Goal: Task Accomplishment & Management: Complete application form

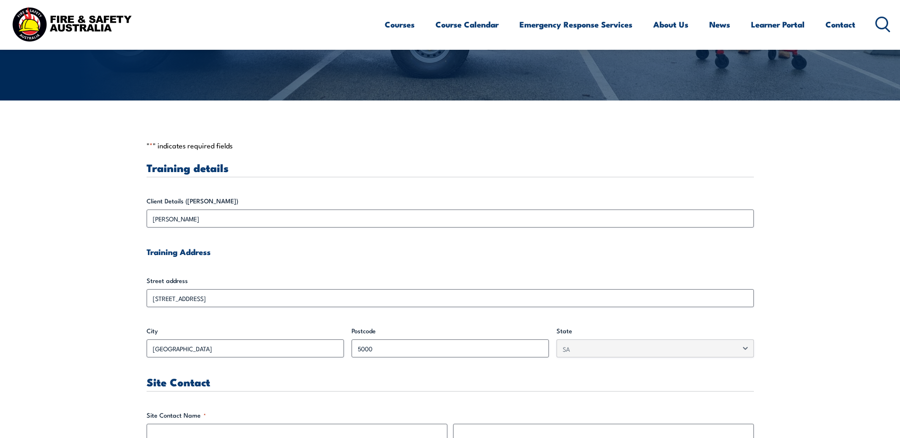
scroll to position [142, 0]
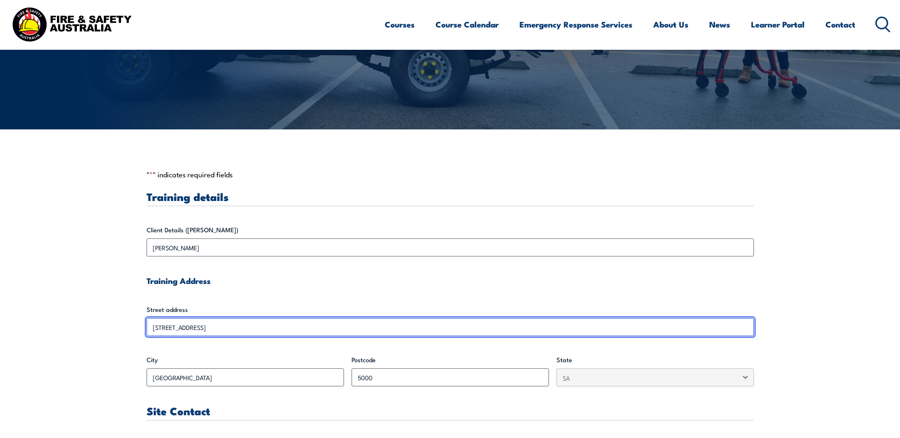
click at [204, 326] on input "[STREET_ADDRESS]" at bounding box center [450, 327] width 607 height 18
click at [185, 328] on input "[STREET_ADDRESS]" at bounding box center [450, 327] width 607 height 18
click at [176, 327] on input "[STREET_ADDRESS]" at bounding box center [450, 327] width 607 height 18
drag, startPoint x: 176, startPoint y: 327, endPoint x: 188, endPoint y: 333, distance: 14.0
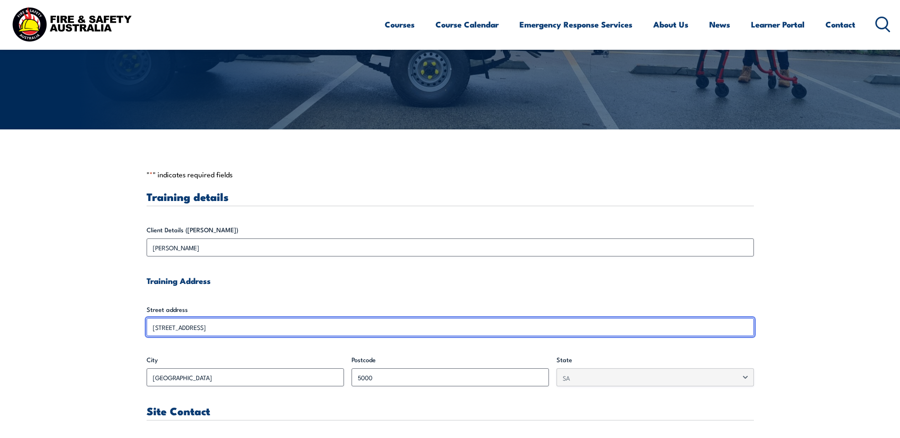
click at [188, 333] on input "[STREET_ADDRESS]" at bounding box center [450, 327] width 607 height 18
drag, startPoint x: 188, startPoint y: 333, endPoint x: 156, endPoint y: 325, distance: 33.2
click at [156, 325] on input "[STREET_ADDRESS]" at bounding box center [450, 327] width 607 height 18
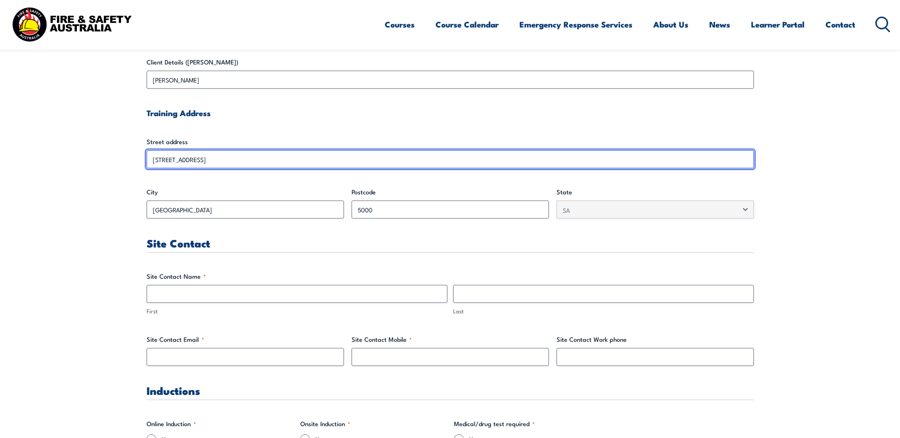
scroll to position [332, 0]
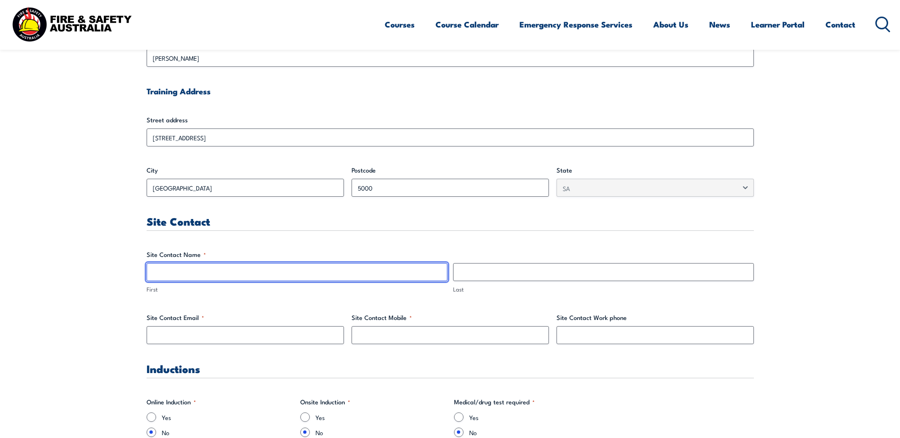
click at [187, 273] on input "First" at bounding box center [297, 272] width 301 height 18
type input "Tonino"
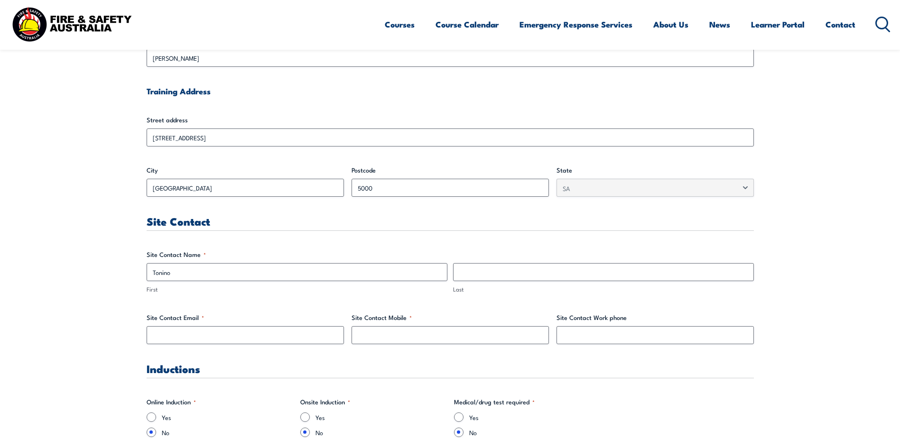
type input "[PERSON_NAME]"
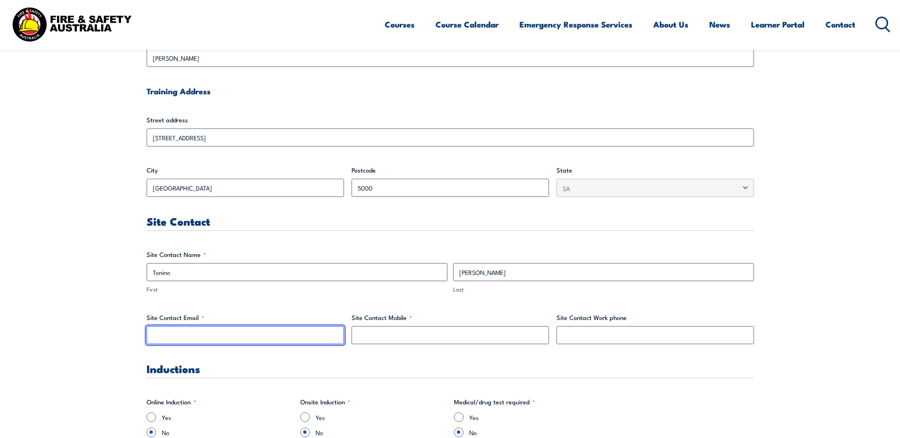
type input "[EMAIL_ADDRESS][DOMAIN_NAME]"
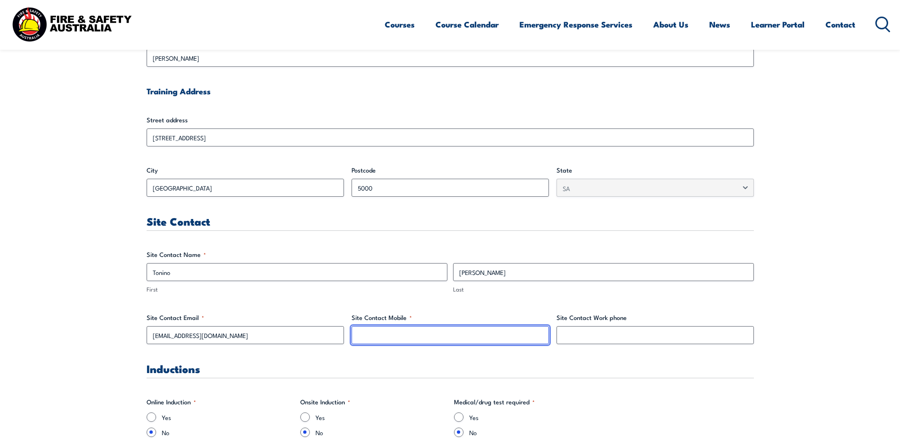
type input "0427821194"
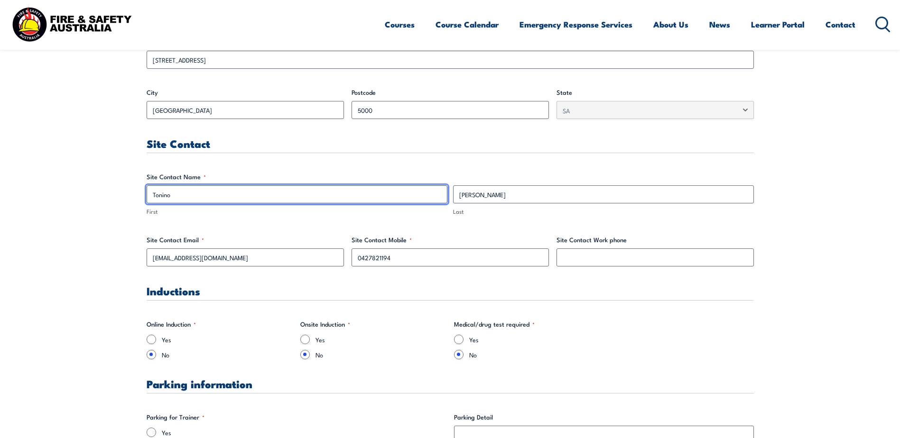
scroll to position [427, 0]
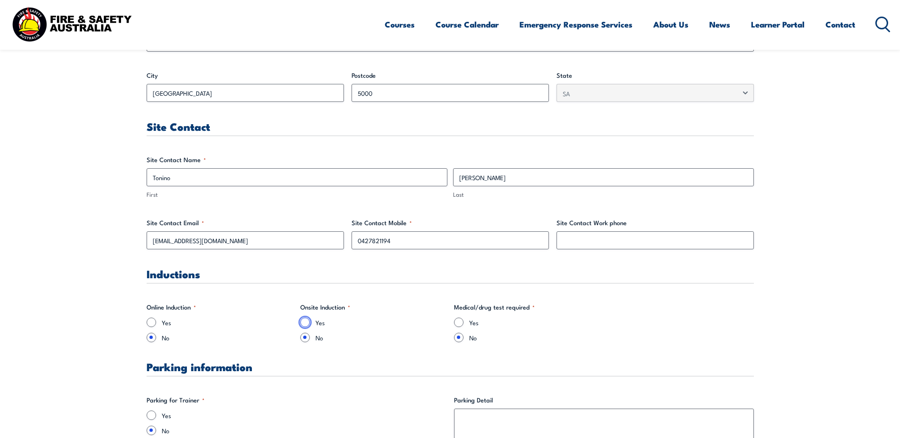
click at [305, 321] on input "Yes" at bounding box center [304, 322] width 9 height 9
radio input "true"
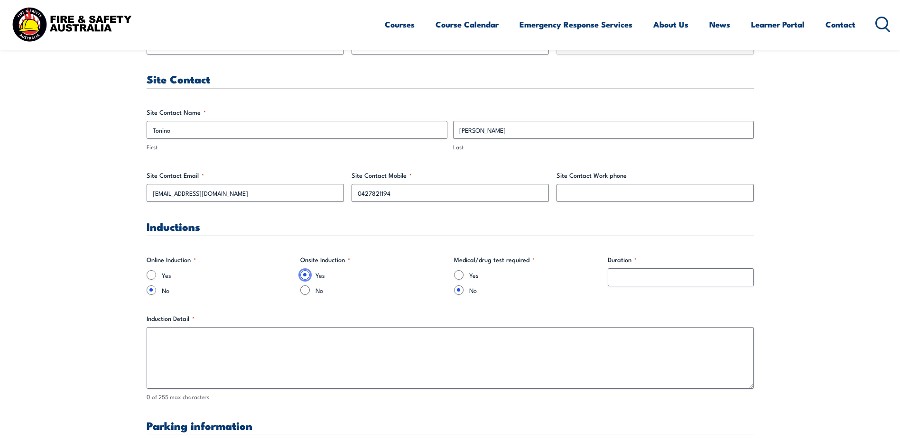
scroll to position [522, 0]
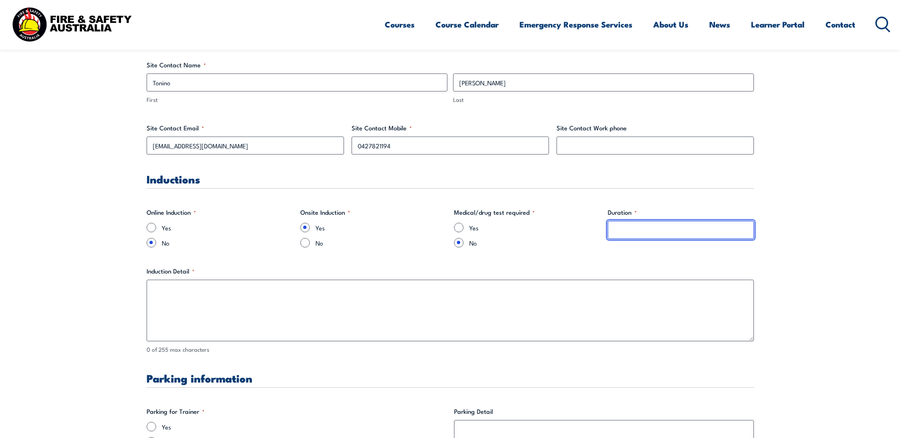
click at [631, 228] on input "Duration *" at bounding box center [680, 230] width 146 height 18
click at [694, 231] on input "5 minutes" at bounding box center [680, 230] width 146 height 18
type input "5 minutes"
click at [686, 271] on label "Induction Detail *" at bounding box center [450, 271] width 607 height 9
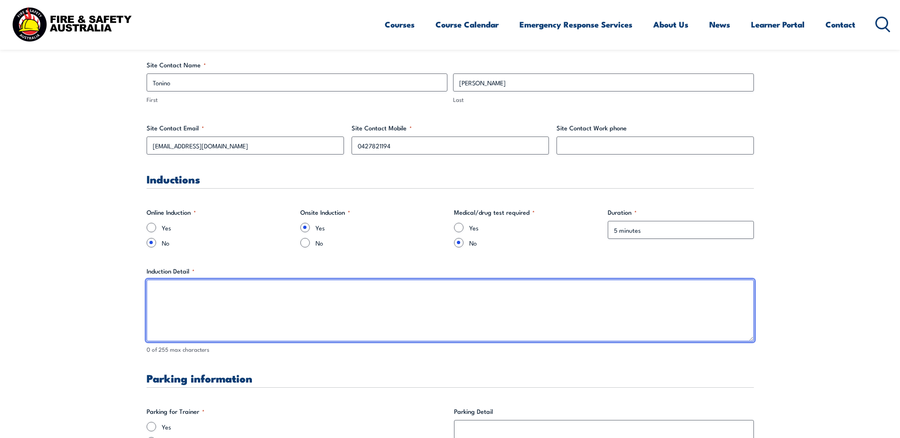
click at [686, 280] on textarea "Induction Detail *" at bounding box center [450, 311] width 607 height 62
click at [214, 324] on textarea "WHS Induction" at bounding box center [450, 311] width 607 height 62
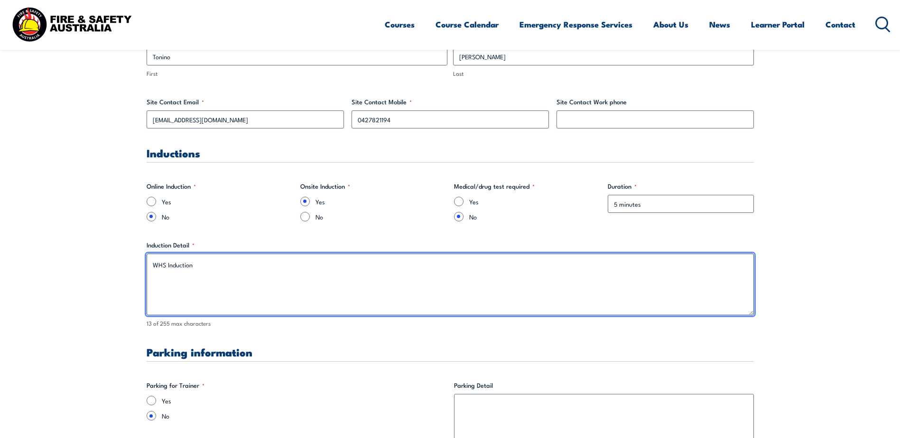
scroll to position [616, 0]
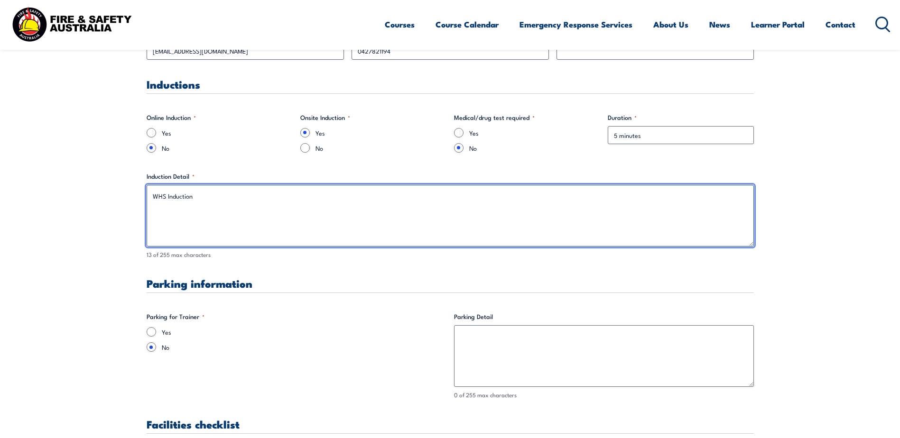
type textarea "WHS Induction"
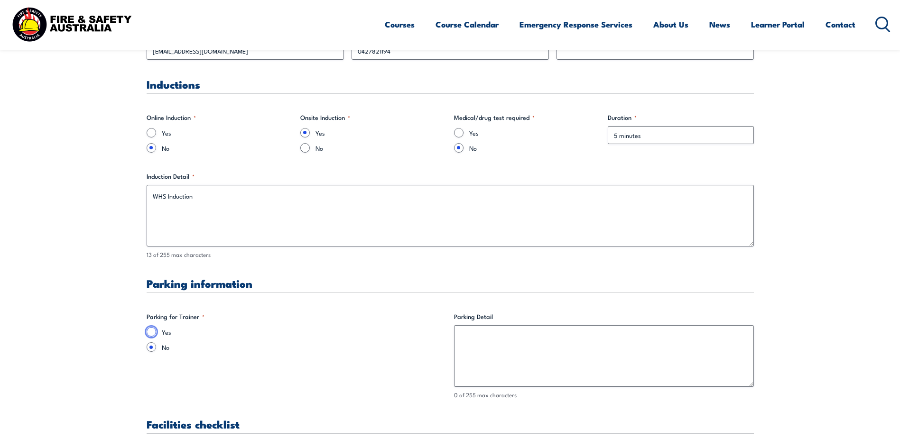
click at [152, 330] on input "Yes" at bounding box center [151, 331] width 9 height 9
radio input "true"
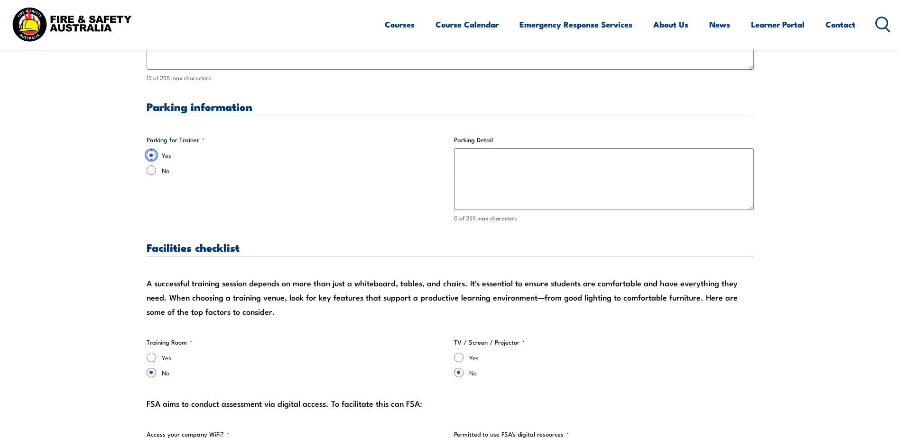
scroll to position [806, 0]
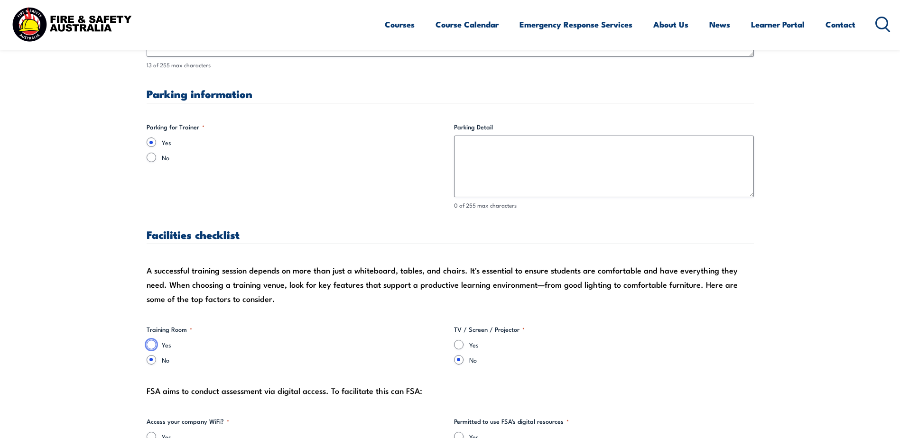
click at [151, 343] on input "Yes" at bounding box center [151, 344] width 9 height 9
radio input "true"
click at [459, 344] on input "Yes" at bounding box center [458, 344] width 9 height 9
radio input "true"
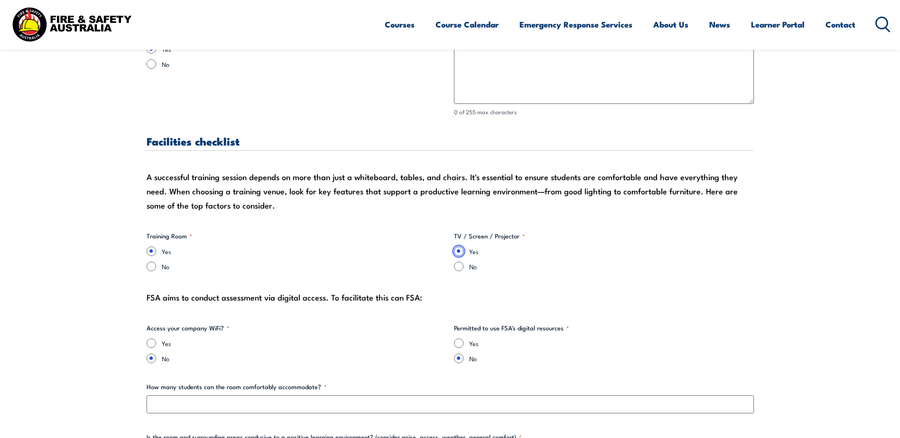
scroll to position [901, 0]
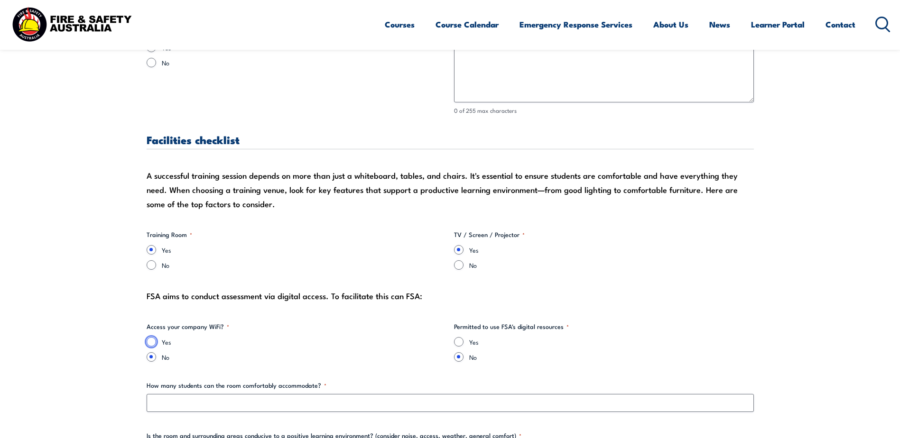
click at [151, 340] on input "Yes" at bounding box center [151, 341] width 9 height 9
radio input "true"
click at [460, 343] on input "Yes" at bounding box center [458, 341] width 9 height 9
radio input "true"
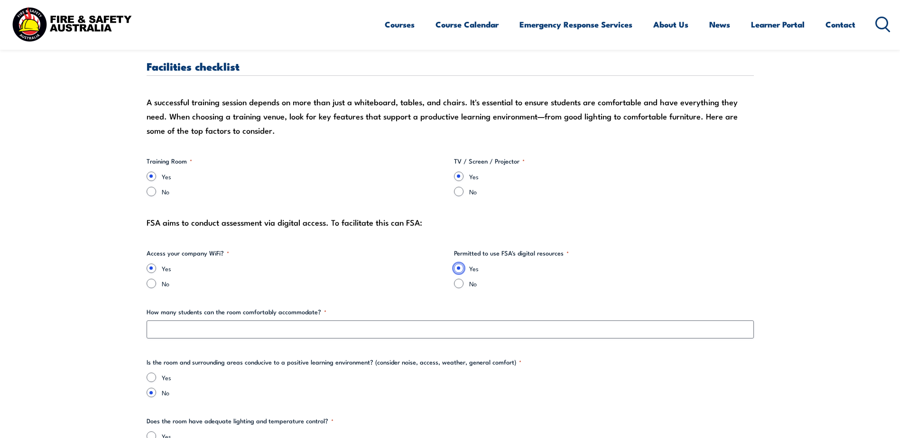
scroll to position [996, 0]
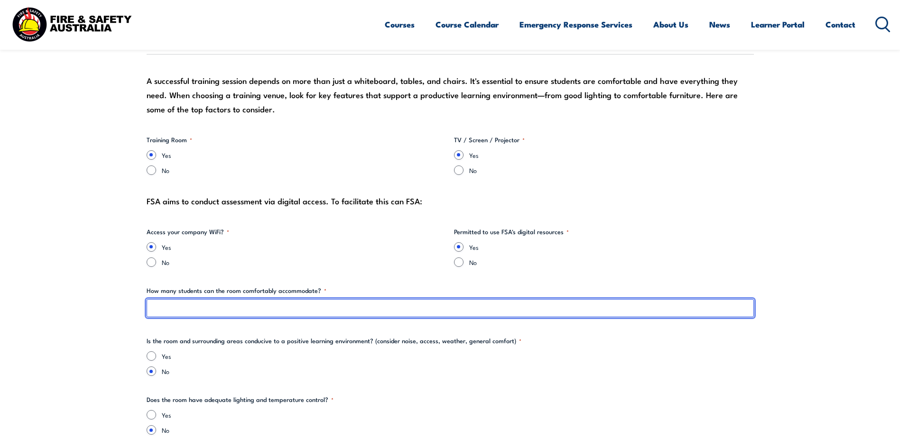
click at [212, 308] on input "How many students can the room comfortably accommodate? *" at bounding box center [450, 308] width 607 height 18
type input "15"
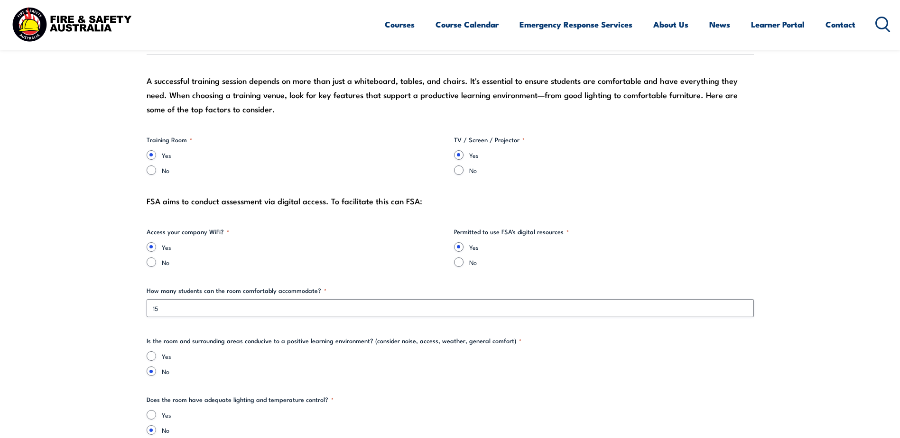
click at [278, 351] on label "Yes" at bounding box center [458, 355] width 592 height 9
click at [156, 351] on input "Yes" at bounding box center [151, 355] width 9 height 9
radio input "true"
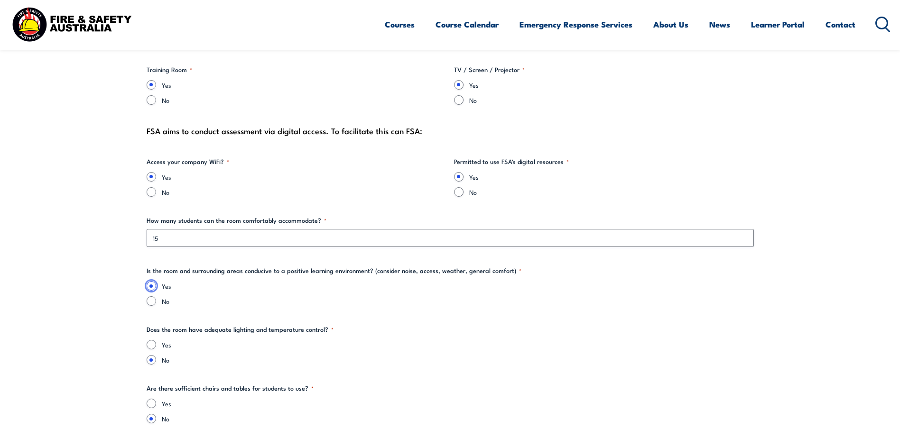
scroll to position [1091, 0]
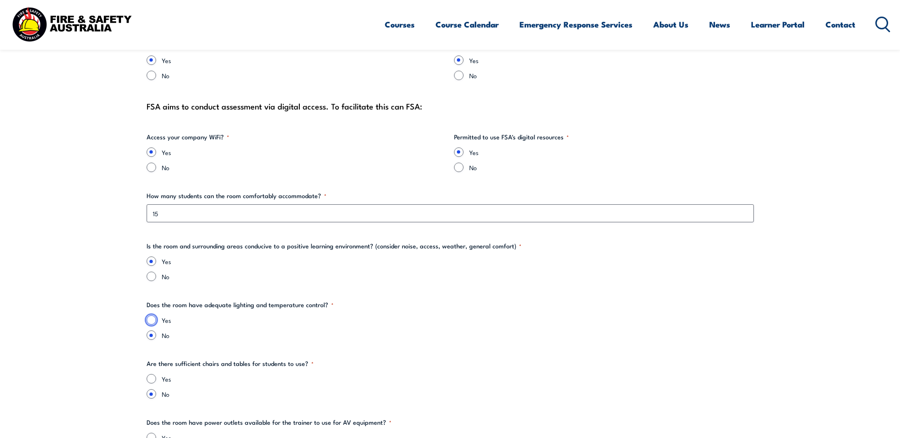
click at [151, 320] on input "Yes" at bounding box center [151, 319] width 9 height 9
radio input "true"
click at [151, 378] on input "Yes" at bounding box center [151, 378] width 9 height 9
radio input "true"
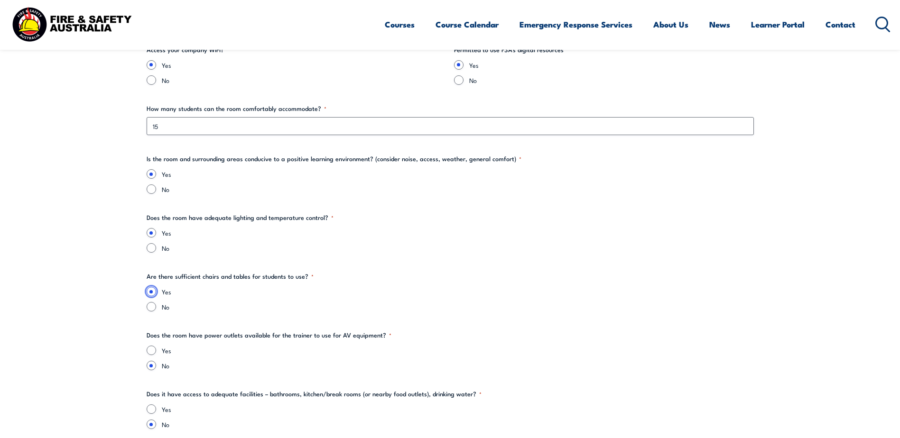
scroll to position [1186, 0]
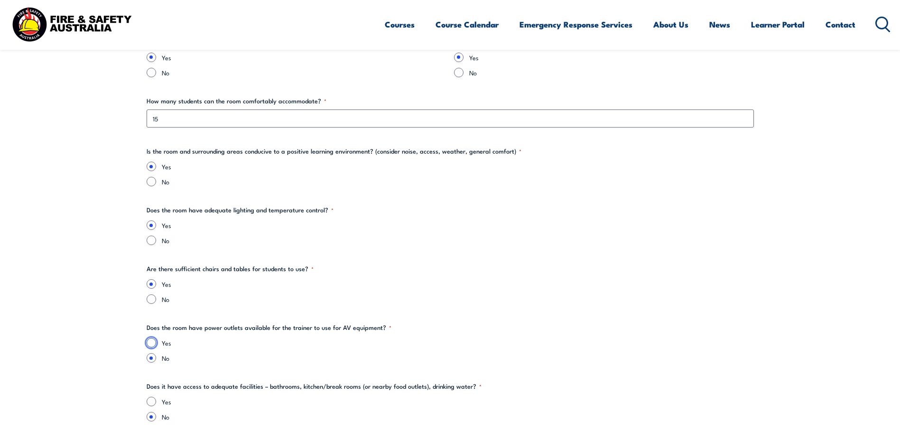
click at [150, 345] on input "Yes" at bounding box center [151, 342] width 9 height 9
radio input "true"
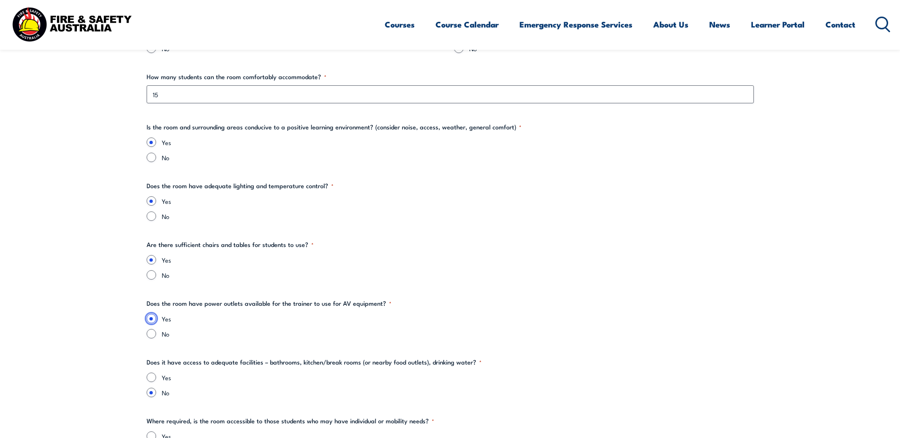
scroll to position [1233, 0]
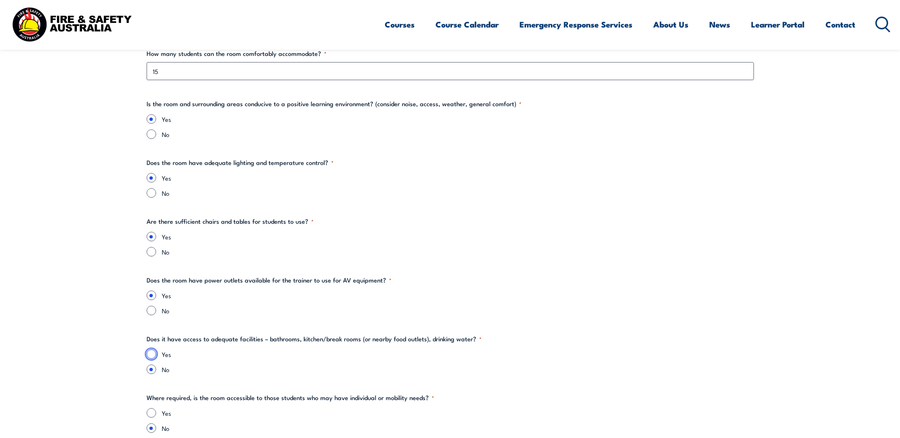
click at [150, 354] on input "Yes" at bounding box center [151, 353] width 9 height 9
radio input "true"
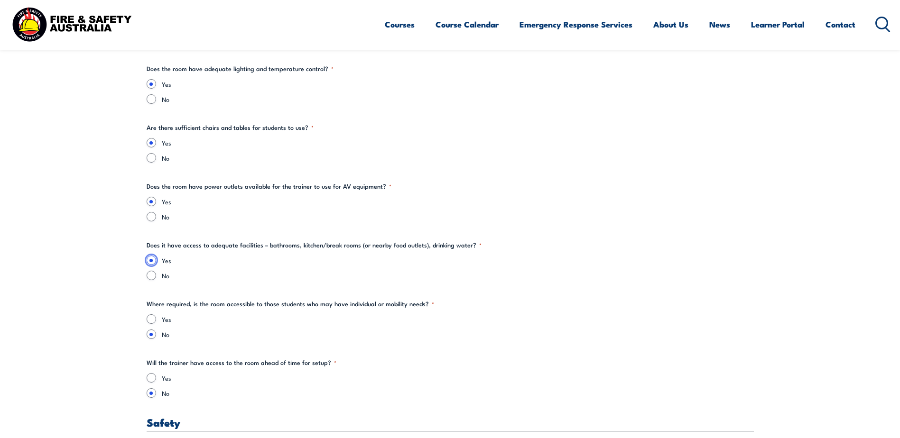
scroll to position [1328, 0]
click at [153, 319] on input "Yes" at bounding box center [151, 317] width 9 height 9
radio input "true"
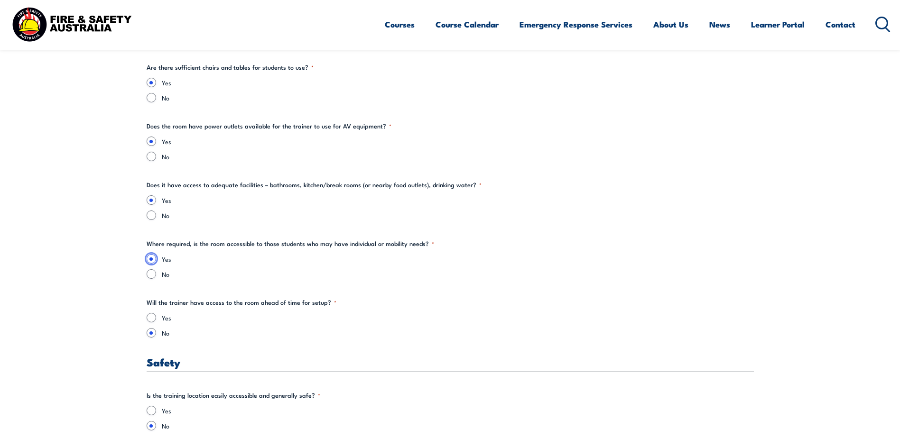
scroll to position [1423, 0]
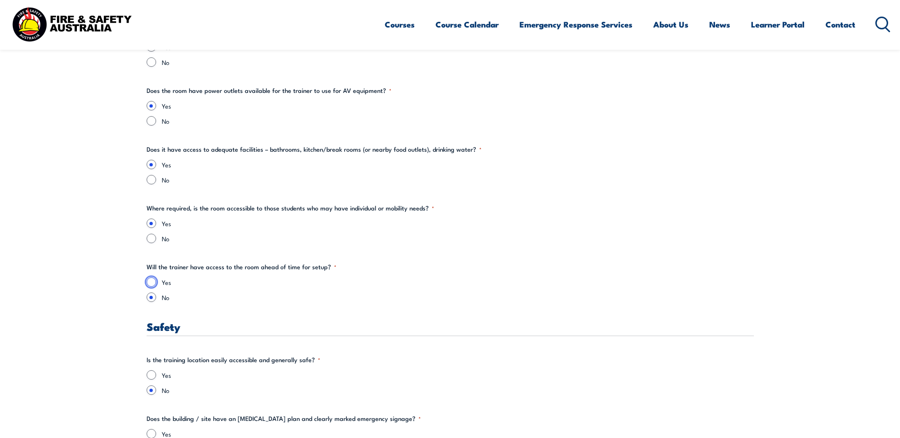
click at [150, 282] on input "Yes" at bounding box center [151, 281] width 9 height 9
radio input "true"
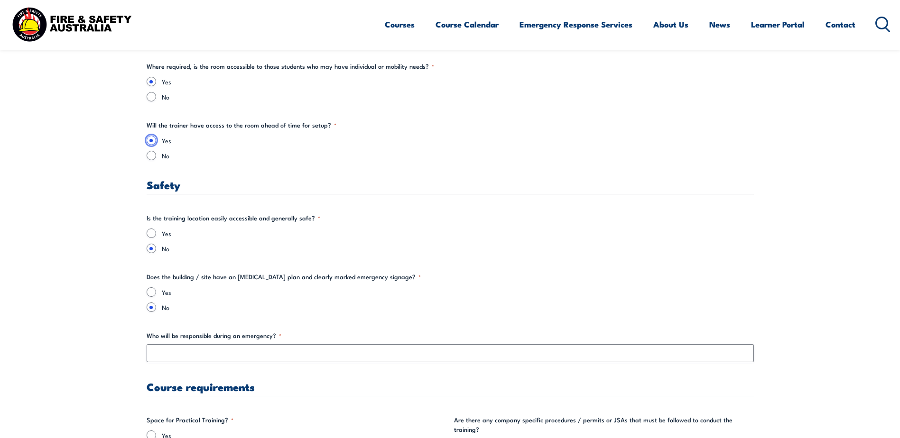
scroll to position [1565, 0]
click at [152, 234] on input "Yes" at bounding box center [151, 232] width 9 height 9
radio input "true"
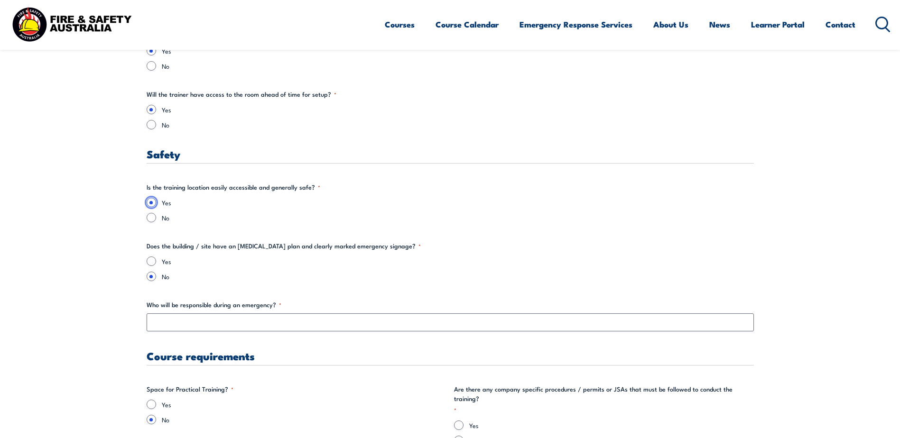
scroll to position [1612, 0]
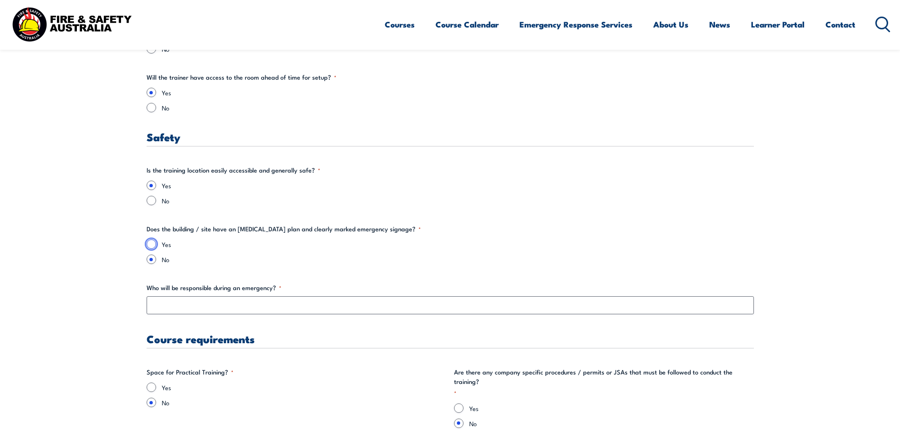
click at [152, 247] on input "Yes" at bounding box center [151, 243] width 9 height 9
radio input "true"
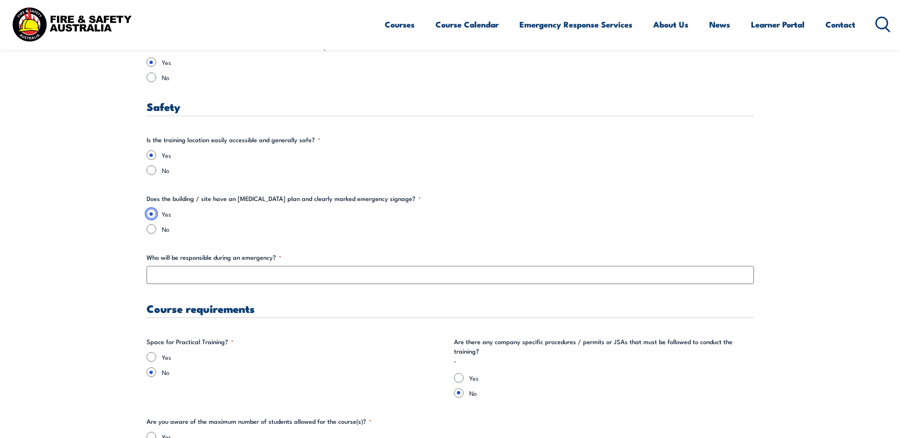
scroll to position [1660, 0]
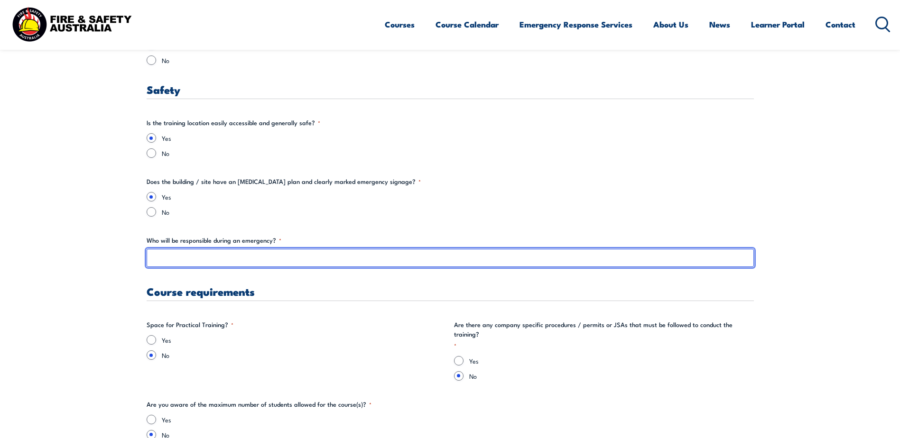
click at [182, 257] on input "Who will be responsible during an emergency? *" at bounding box center [450, 258] width 607 height 18
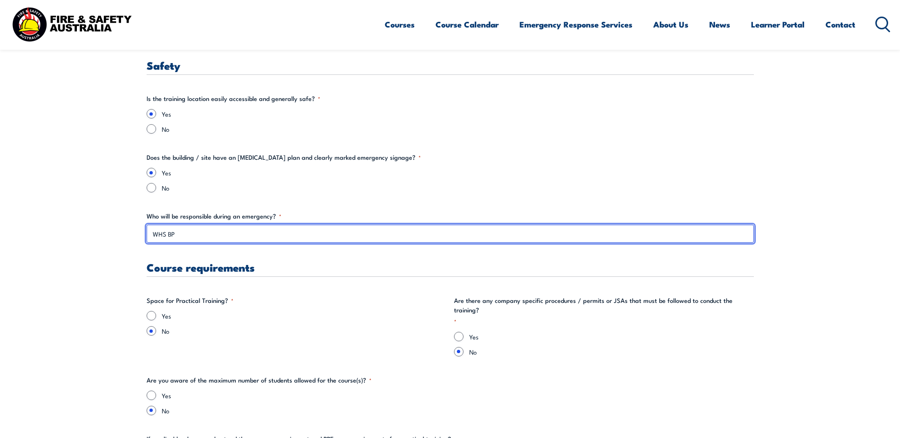
scroll to position [1707, 0]
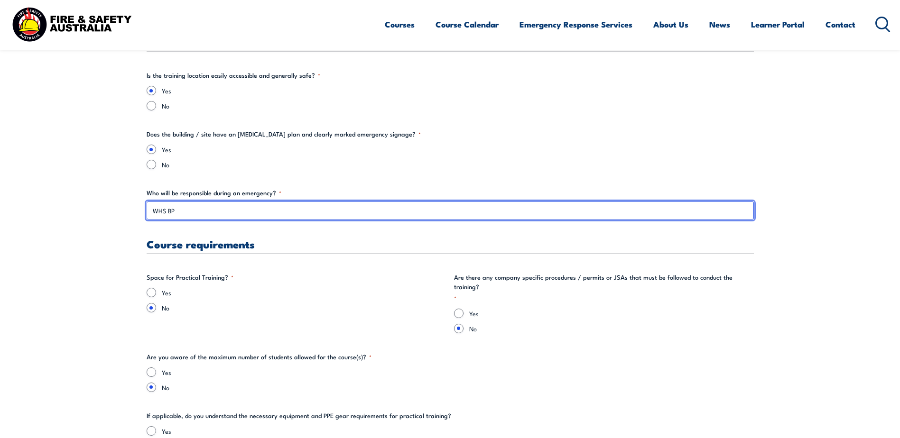
type input "WHS BP"
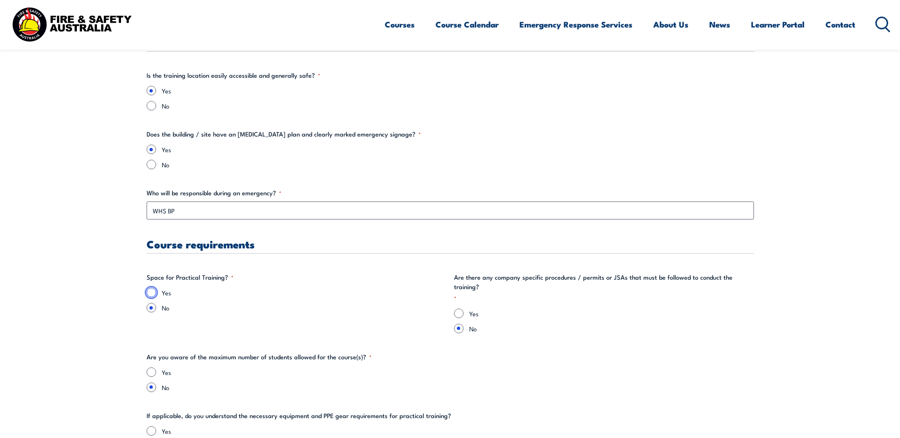
click at [150, 292] on input "Yes" at bounding box center [151, 292] width 9 height 9
radio input "true"
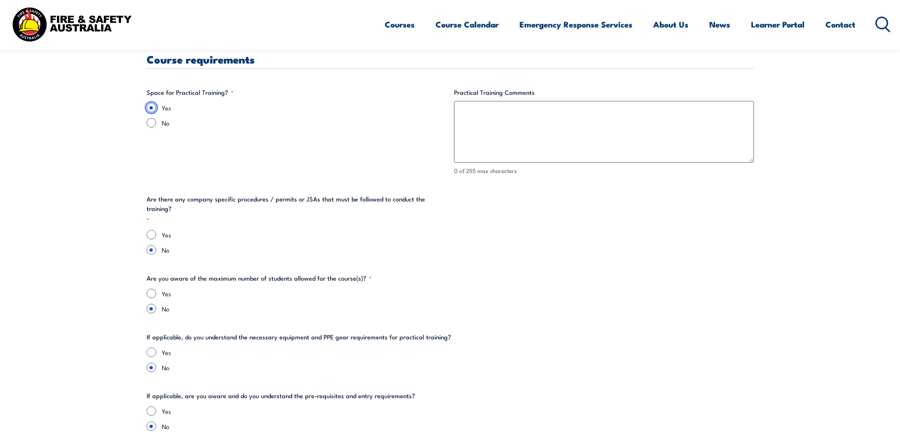
scroll to position [1897, 0]
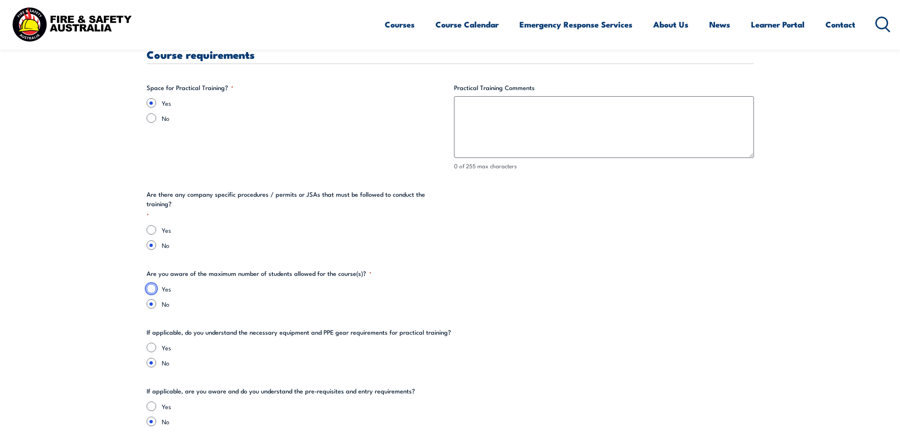
click at [151, 284] on input "Yes" at bounding box center [151, 288] width 9 height 9
radio input "true"
click at [155, 343] on input "Yes" at bounding box center [151, 347] width 9 height 9
radio input "true"
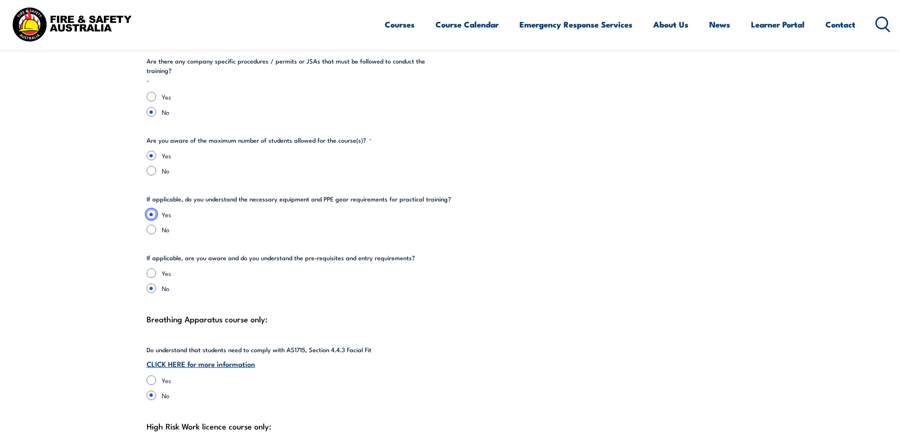
scroll to position [2039, 0]
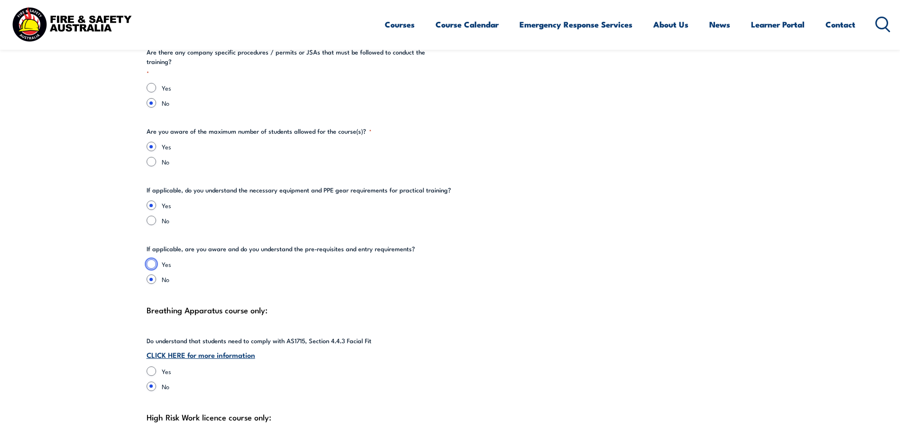
click at [150, 259] on input "Yes" at bounding box center [151, 263] width 9 height 9
radio input "true"
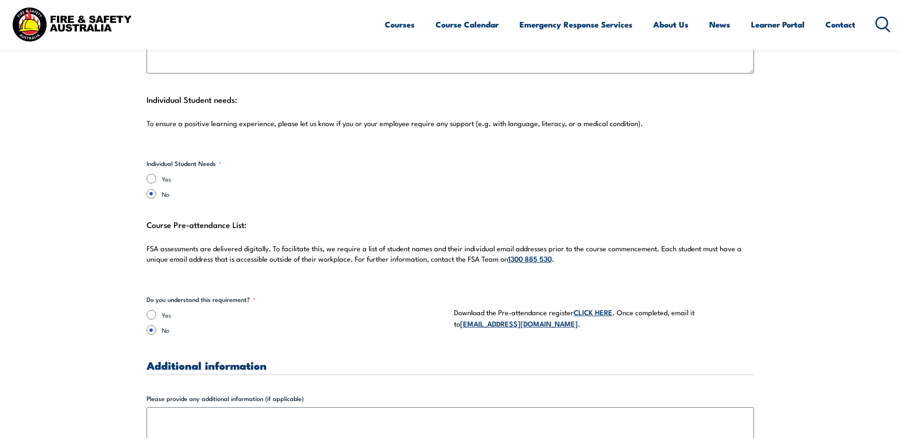
scroll to position [2561, 0]
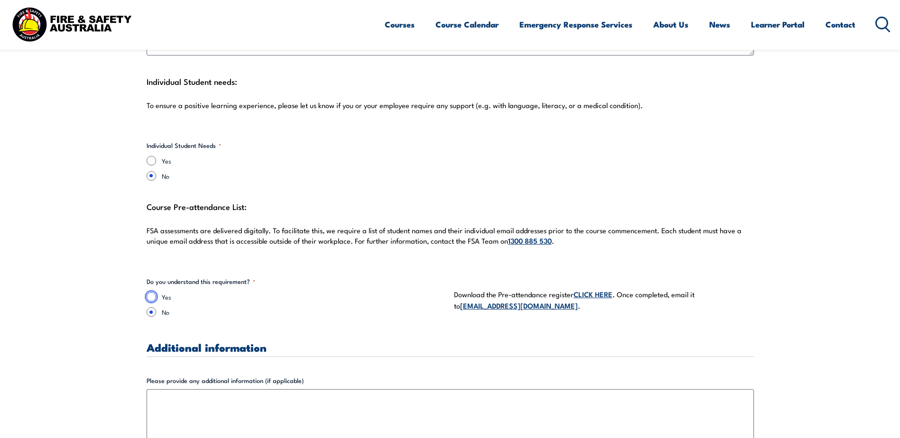
drag, startPoint x: 149, startPoint y: 287, endPoint x: 206, endPoint y: 286, distance: 56.9
click at [153, 292] on input "Yes" at bounding box center [151, 296] width 9 height 9
radio input "true"
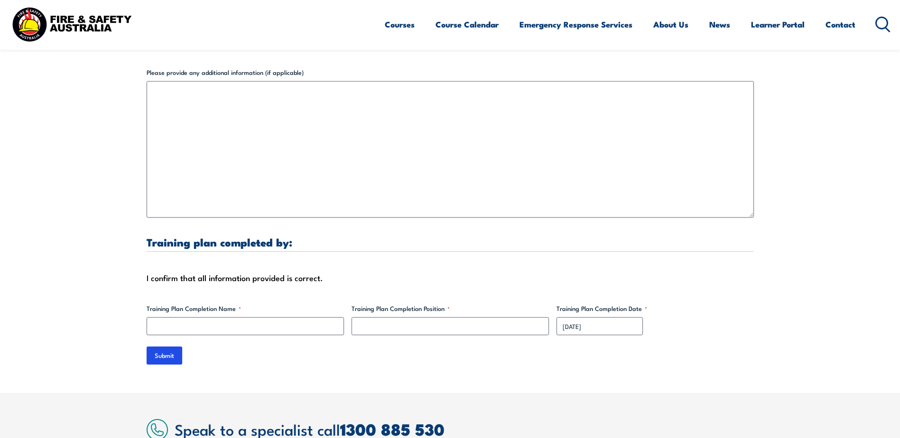
scroll to position [2893, 0]
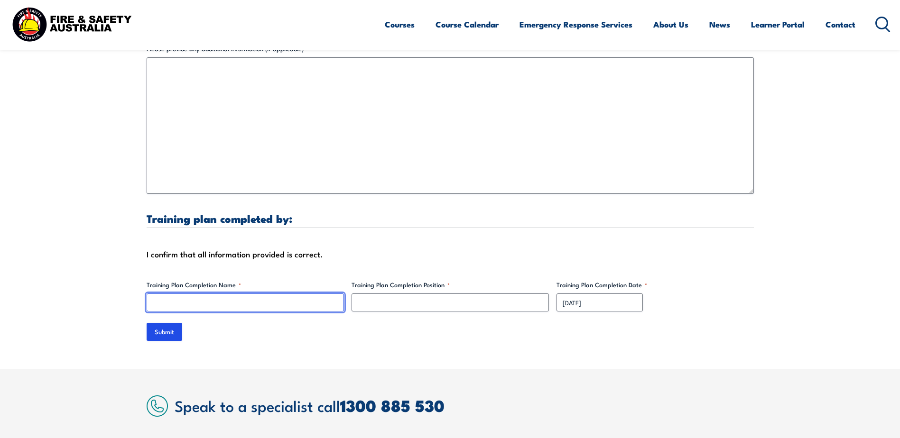
click at [215, 295] on input "Training Plan Completion Name *" at bounding box center [245, 303] width 197 height 18
type input "[PERSON_NAME]"
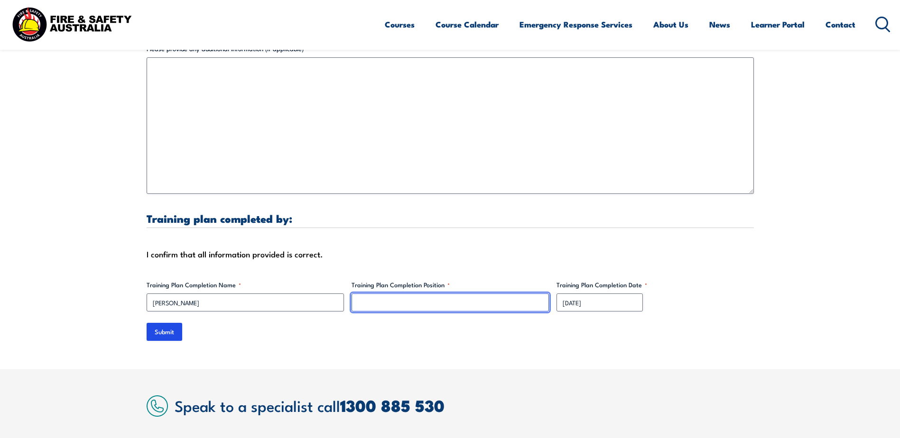
click at [404, 294] on input "Training Plan Completion Position *" at bounding box center [449, 303] width 197 height 18
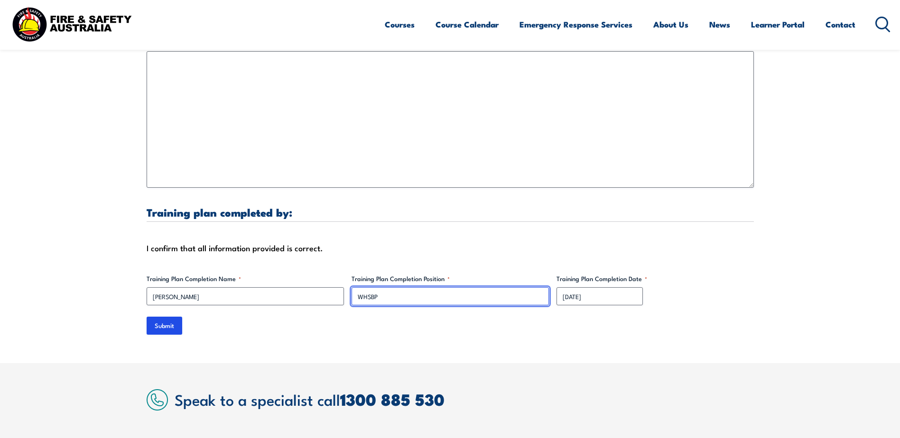
scroll to position [2845, 0]
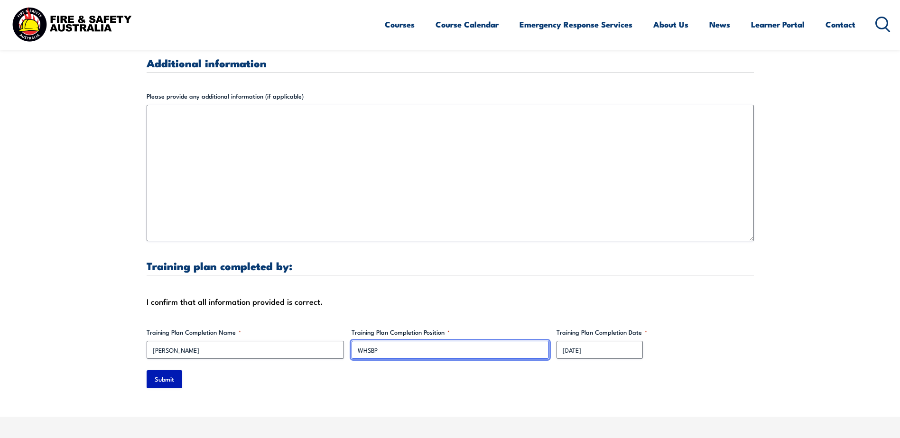
type input "WHSBP"
click at [161, 370] on input "Submit" at bounding box center [165, 379] width 36 height 18
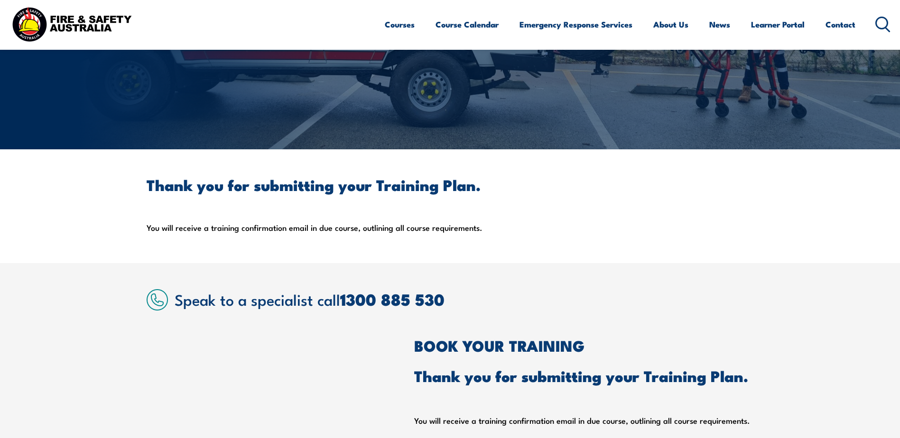
scroll to position [109, 0]
